Goal: Find specific page/section

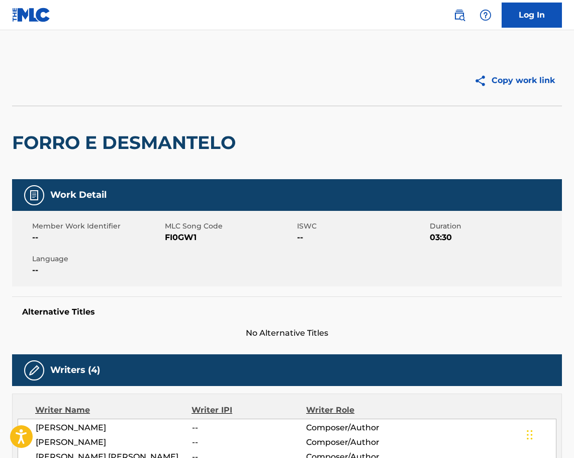
click at [462, 20] on img at bounding box center [460, 15] width 12 height 12
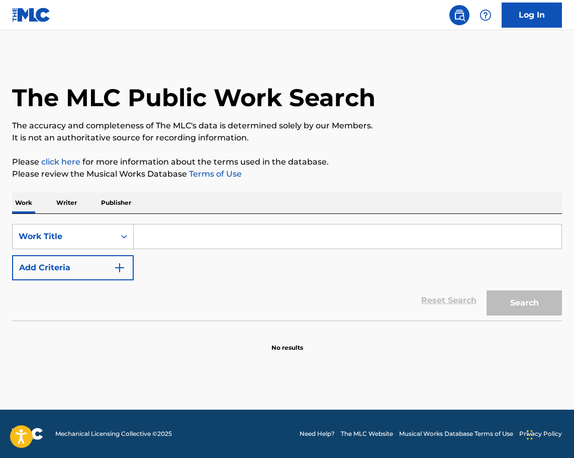
click at [160, 236] on input "Search Form" at bounding box center [348, 236] width 428 height 24
paste input "95 Til Infinity"
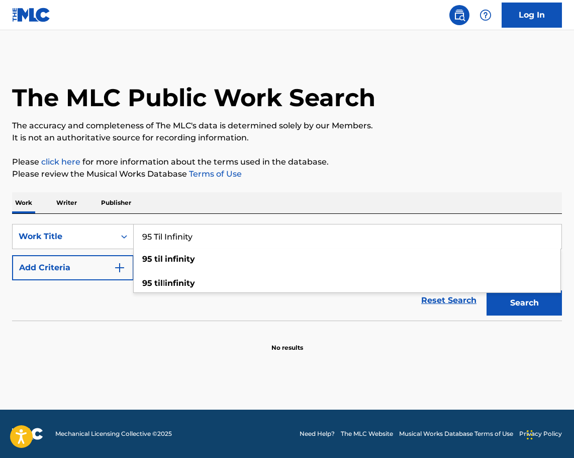
type input "95 Til Infinity"
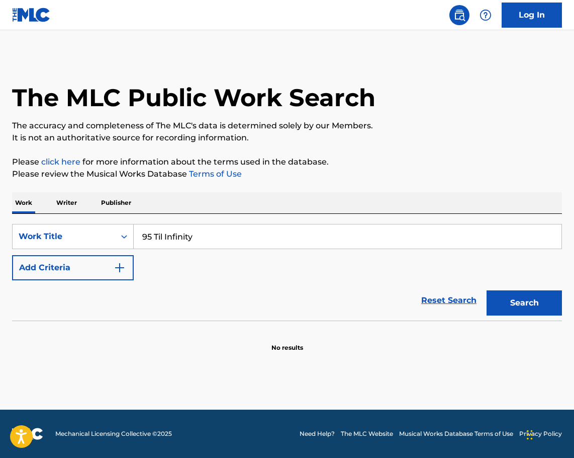
click at [497, 304] on button "Search" at bounding box center [524, 302] width 75 height 25
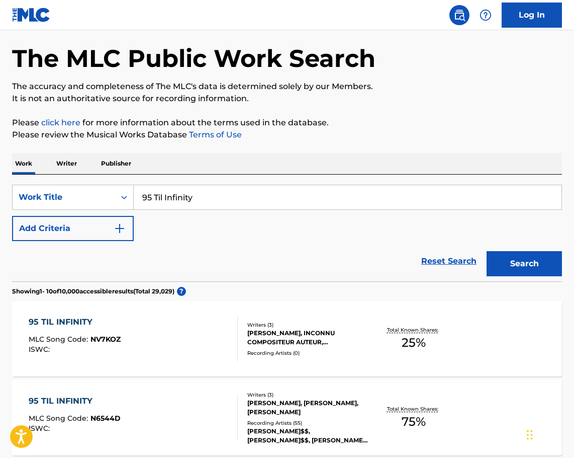
scroll to position [151, 0]
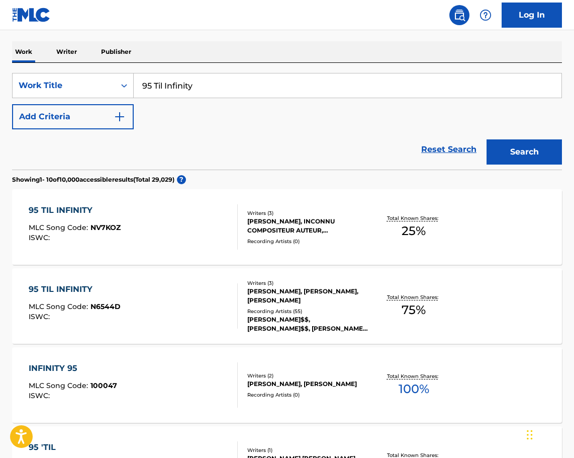
click at [305, 296] on div "[PERSON_NAME], [PERSON_NAME], [PERSON_NAME]" at bounding box center [307, 296] width 121 height 18
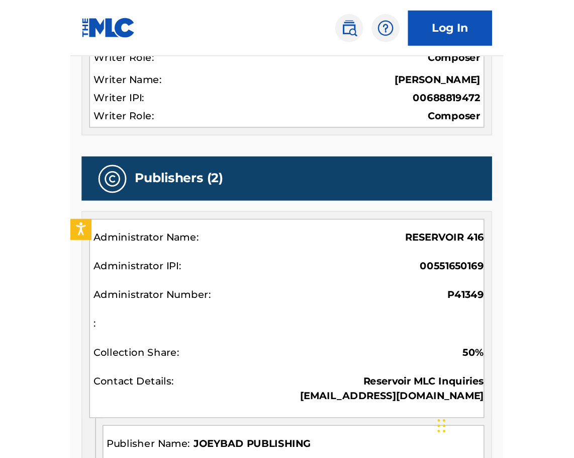
scroll to position [352, 0]
